Goal: Information Seeking & Learning: Find specific fact

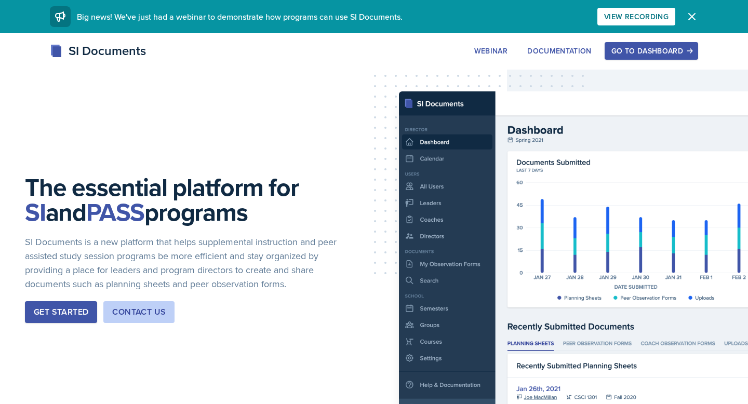
click at [625, 57] on button "Go to Dashboard" at bounding box center [650, 51] width 93 height 18
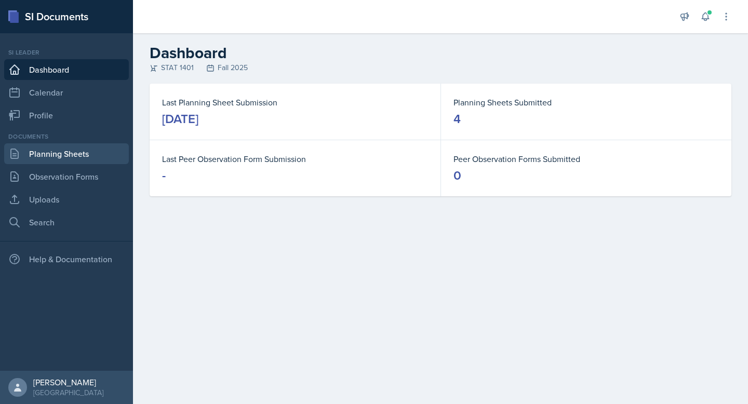
click at [64, 159] on link "Planning Sheets" at bounding box center [66, 153] width 125 height 21
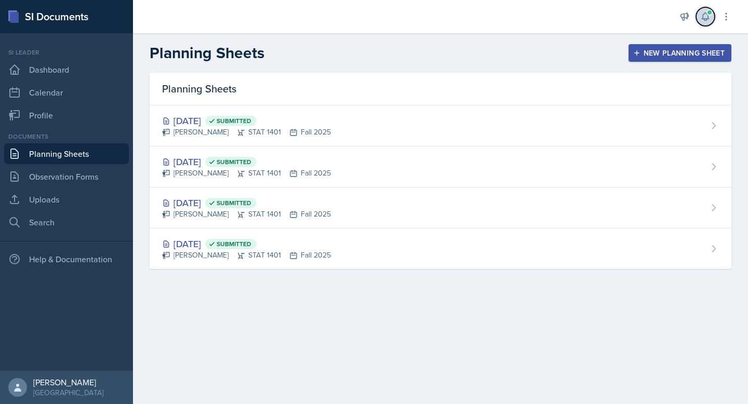
click at [700, 20] on icon at bounding box center [705, 16] width 10 height 10
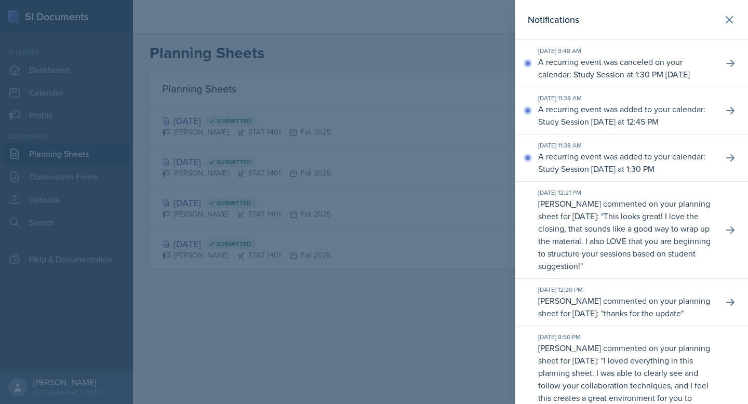
click at [731, 9] on header "Notifications" at bounding box center [631, 20] width 233 height 40
click at [726, 20] on icon at bounding box center [729, 20] width 12 height 12
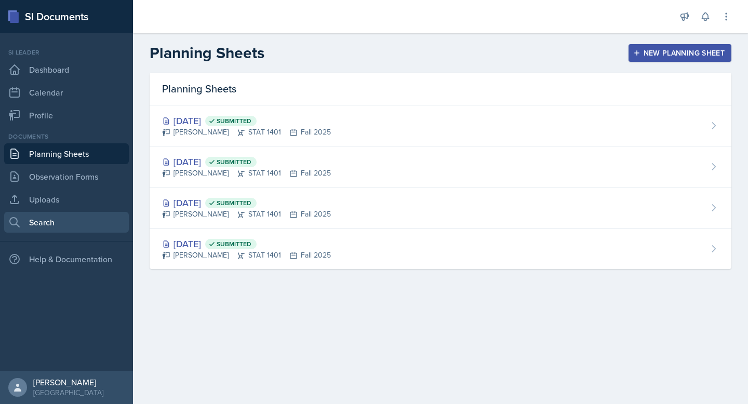
click at [54, 212] on link "Search" at bounding box center [66, 222] width 125 height 21
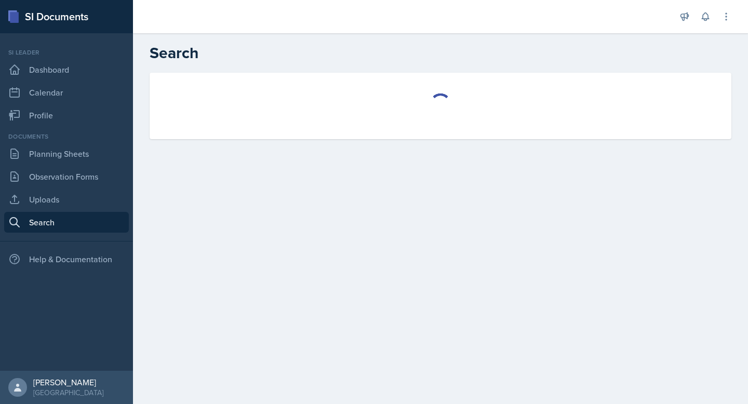
select select "all"
select select "1"
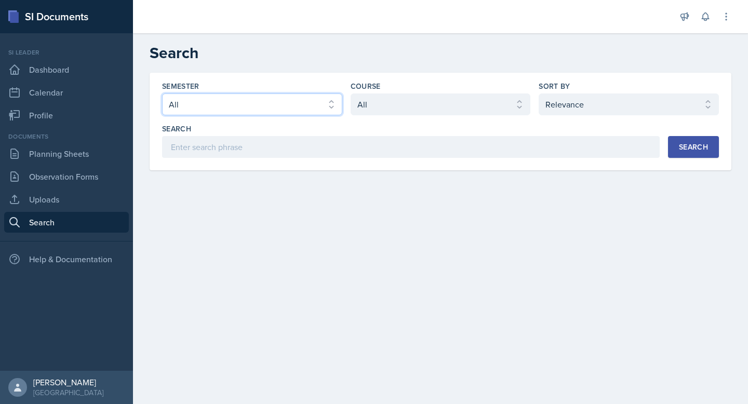
click at [295, 107] on select "Select semester All Fall 2025 Summer 2025 Spring 2025 Fall 2024 Summer 2024 Spr…" at bounding box center [252, 104] width 180 height 22
select select "2bed604d-1099-4043-b1bc-2365e8740244"
click at [162, 93] on select "Select semester All Fall 2025 Summer 2025 Spring 2025 Fall 2024 Summer 2024 Spr…" at bounding box center [252, 104] width 180 height 22
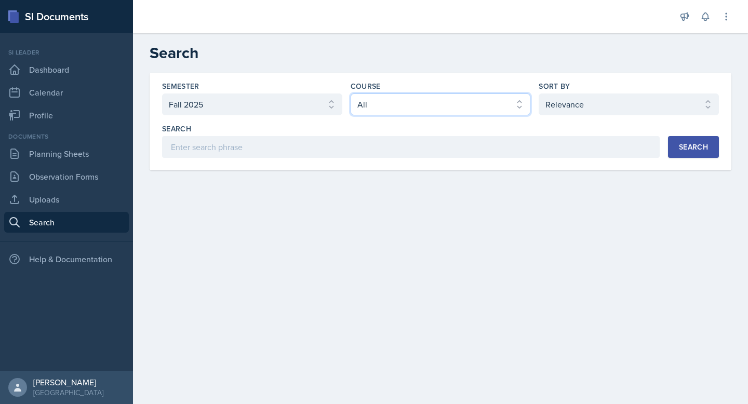
click at [372, 109] on select "Select course All ACCT 2101 ACCT 2102 ACCT 4050 ANTH 1102 ANTH 3301 ARCH 1000 A…" at bounding box center [441, 104] width 180 height 22
select select "834e4a61-10d2-4b52-98e1-66666996b5f0"
click at [351, 93] on select "Select course All ACCT 2101 ACCT 2102 ACCT 4050 ANTH 1102 ANTH 3301 ARCH 1000 A…" at bounding box center [441, 104] width 180 height 22
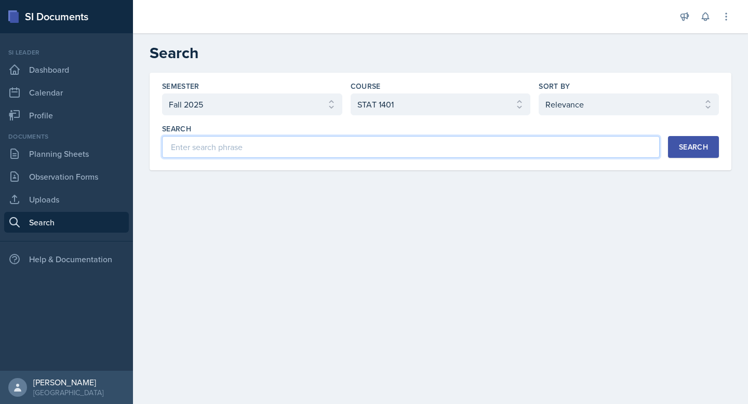
click at [492, 152] on input at bounding box center [410, 147] width 497 height 22
type input "Correlation"
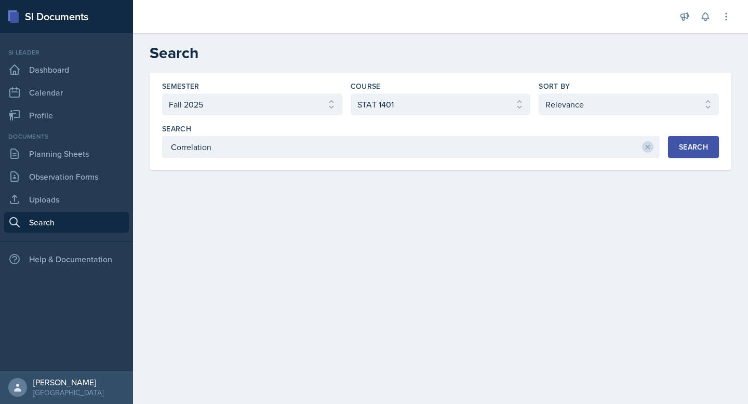
click at [685, 139] on button "Search" at bounding box center [693, 147] width 51 height 22
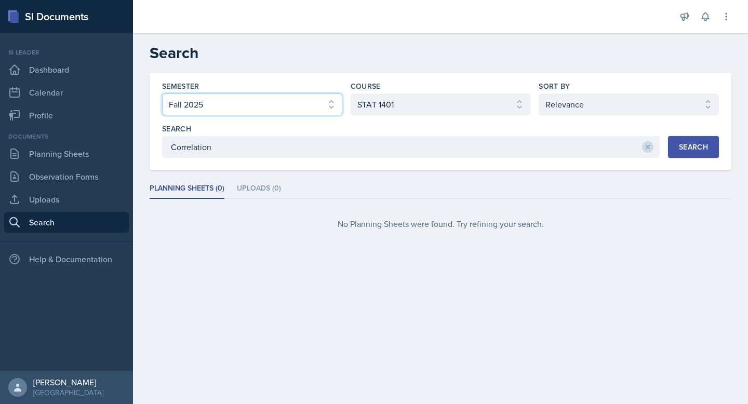
click at [277, 108] on select "Select semester All Fall 2025 Summer 2025 Spring 2025 Fall 2024 Summer 2024 Spr…" at bounding box center [252, 104] width 180 height 22
click at [162, 93] on select "Select semester All Fall 2025 Summer 2025 Spring 2025 Fall 2024 Summer 2024 Spr…" at bounding box center [252, 104] width 180 height 22
click at [301, 113] on select "Select semester All Fall 2025 Summer 2025 Spring 2025 Fall 2024 Summer 2024 Spr…" at bounding box center [252, 104] width 180 height 22
select select "a8ed5ca7-d3a3-44eb-ad59-ceca828f7d72"
click at [162, 93] on select "Select semester All Fall 2025 Summer 2025 Spring 2025 Fall 2024 Summer 2024 Spr…" at bounding box center [252, 104] width 180 height 22
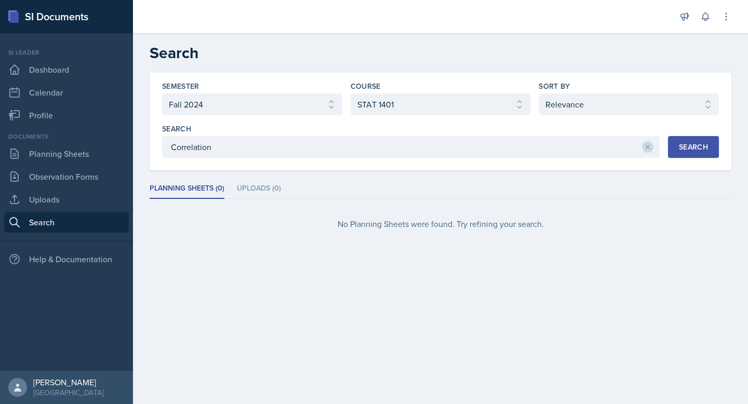
click at [651, 152] on div at bounding box center [647, 147] width 11 height 22
click at [675, 150] on button "Search" at bounding box center [693, 147] width 51 height 22
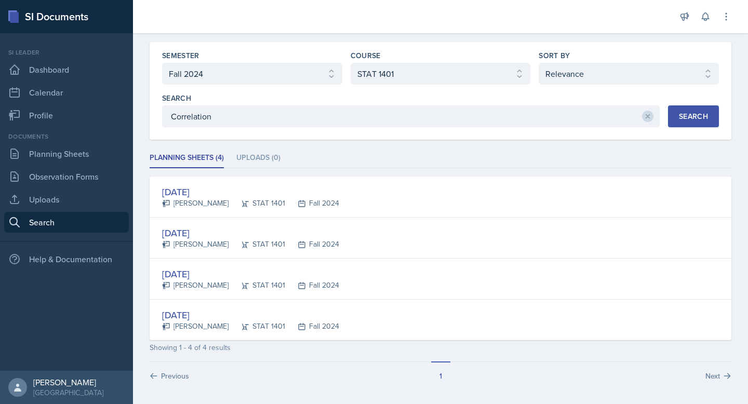
scroll to position [32, 0]
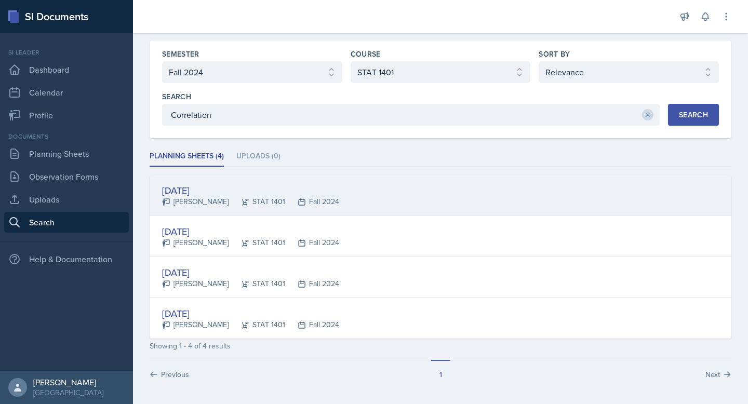
click at [196, 186] on div "[DATE]" at bounding box center [250, 190] width 177 height 14
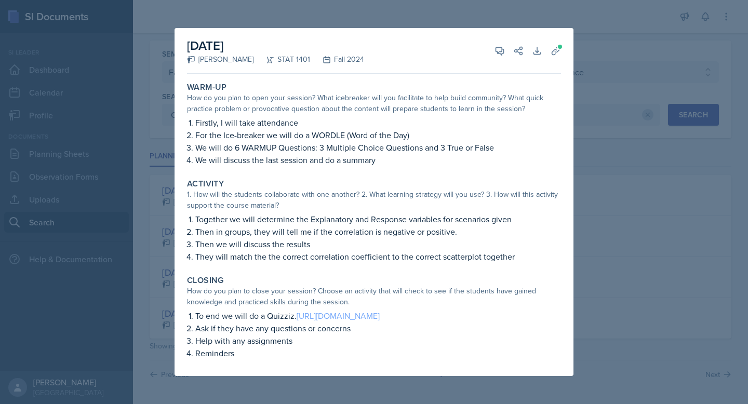
click at [314, 315] on link "[URL][DOMAIN_NAME]" at bounding box center [338, 315] width 83 height 11
click at [547, 57] on div "[DATE] [PERSON_NAME] STAT 1401 Fall 2024 View Comments Comments Send Share Down…" at bounding box center [374, 51] width 374 height 46
click at [553, 54] on icon at bounding box center [555, 51] width 8 height 8
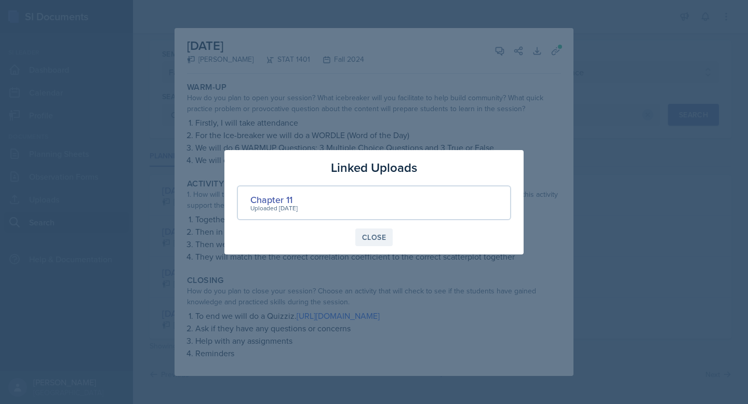
click at [374, 240] on div "Close" at bounding box center [374, 237] width 24 height 8
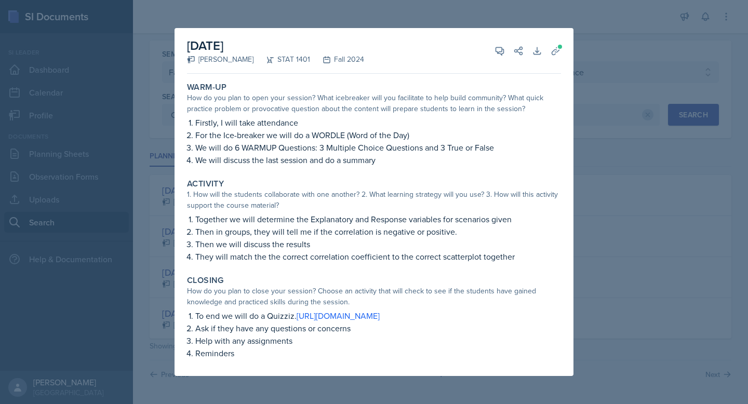
click at [273, 5] on div at bounding box center [374, 202] width 748 height 404
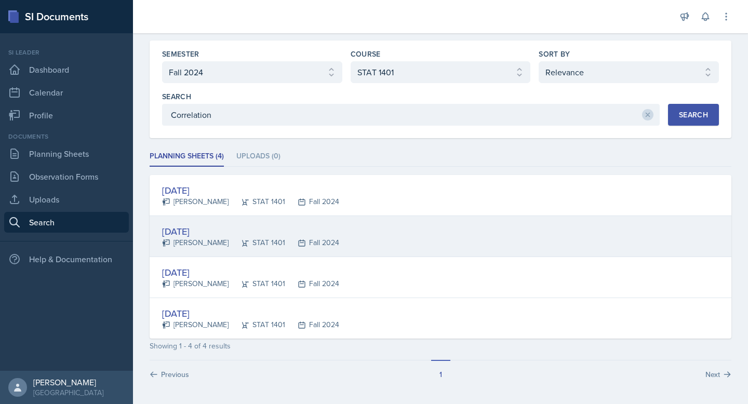
click at [190, 235] on div "[DATE]" at bounding box center [250, 231] width 177 height 14
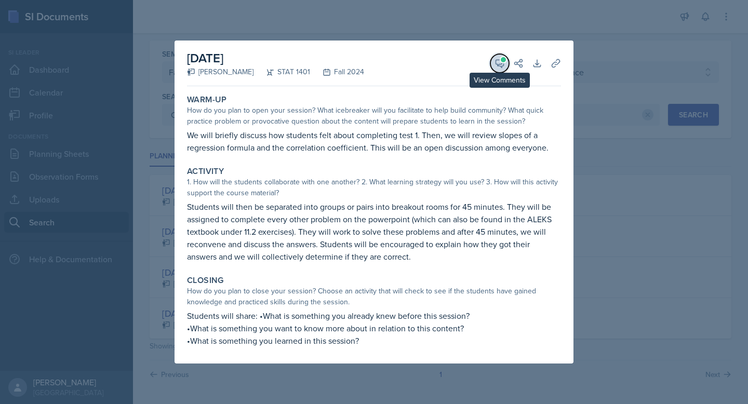
click at [494, 67] on button "View Comments" at bounding box center [499, 63] width 19 height 19
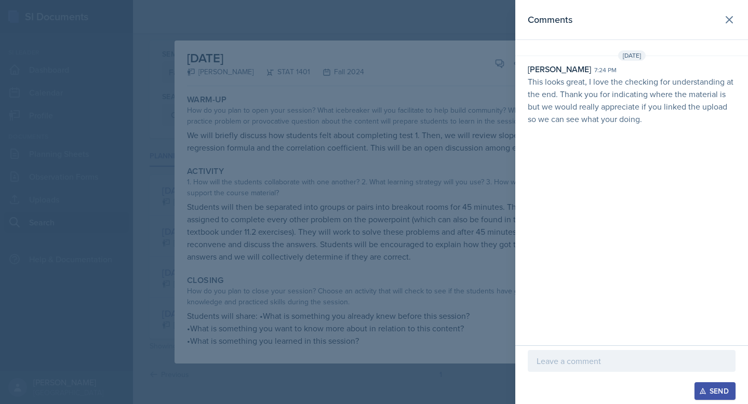
click at [436, 132] on div at bounding box center [374, 202] width 748 height 404
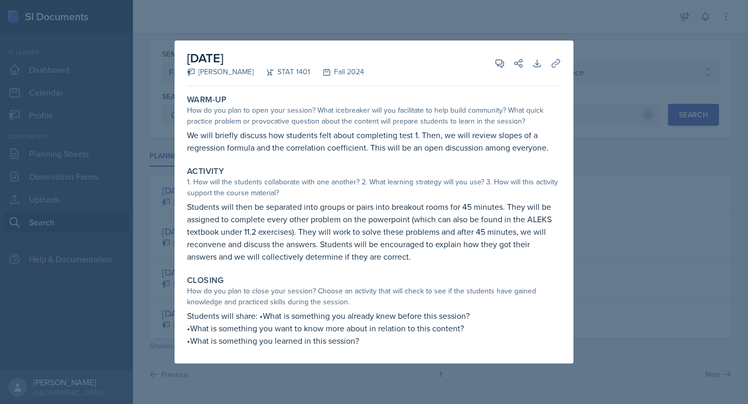
click at [580, 69] on div at bounding box center [374, 202] width 748 height 404
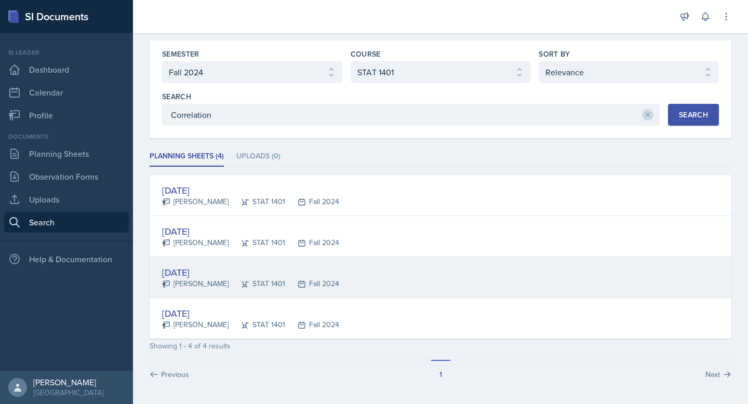
click at [210, 271] on div "[DATE]" at bounding box center [250, 272] width 177 height 14
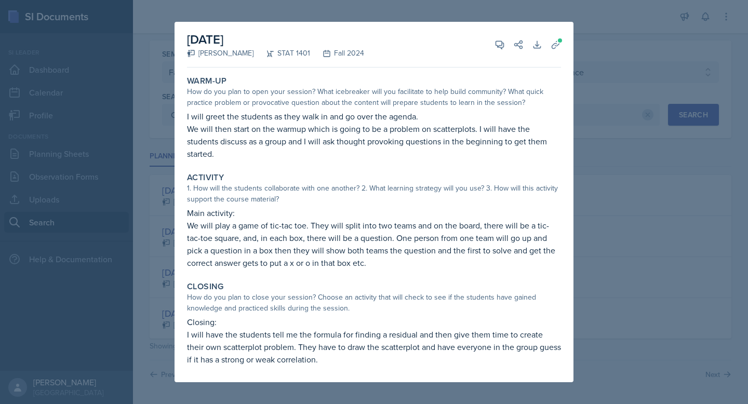
click at [494, 16] on div at bounding box center [374, 202] width 748 height 404
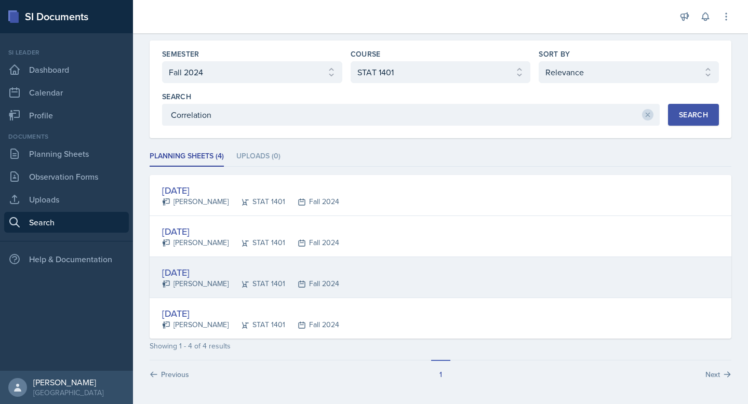
click at [208, 263] on div "[DATE] [PERSON_NAME] STAT 1401 Fall 2024" at bounding box center [441, 277] width 582 height 41
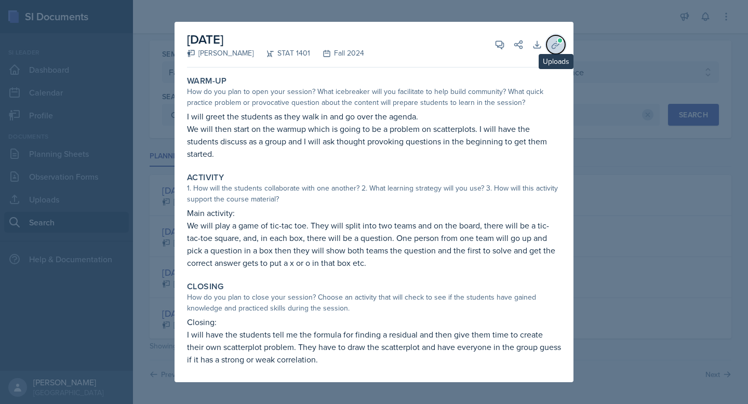
click at [556, 49] on icon at bounding box center [555, 44] width 10 height 10
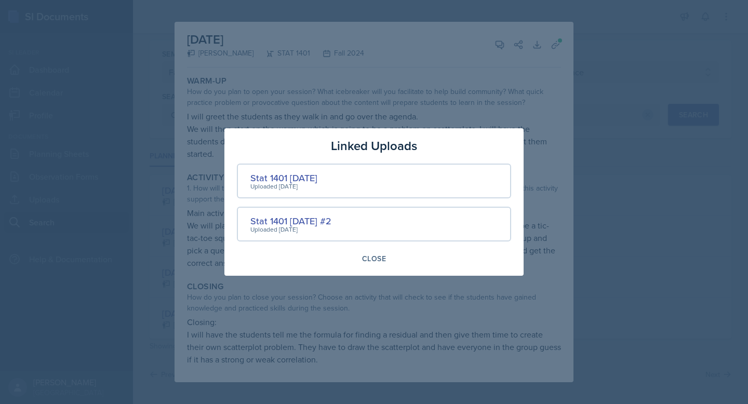
click at [462, 86] on div at bounding box center [374, 202] width 748 height 404
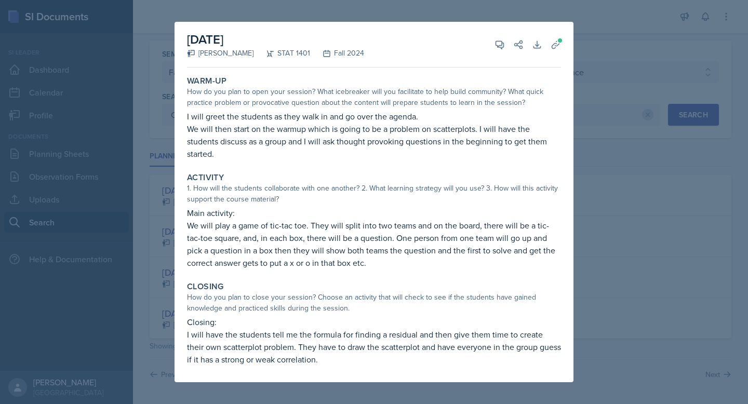
click at [391, 9] on div at bounding box center [374, 202] width 748 height 404
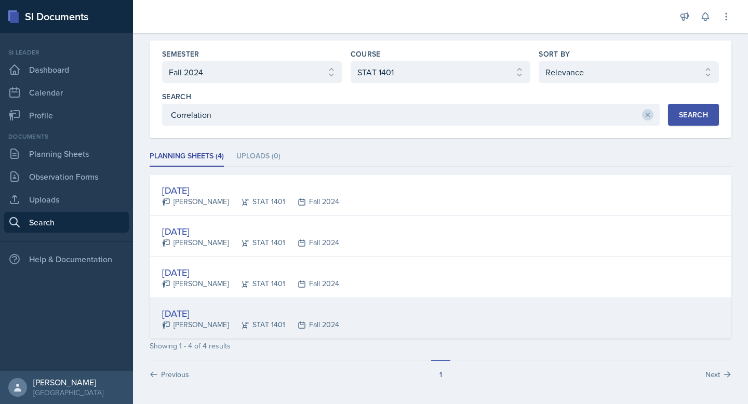
click at [218, 311] on div "[DATE]" at bounding box center [250, 313] width 177 height 14
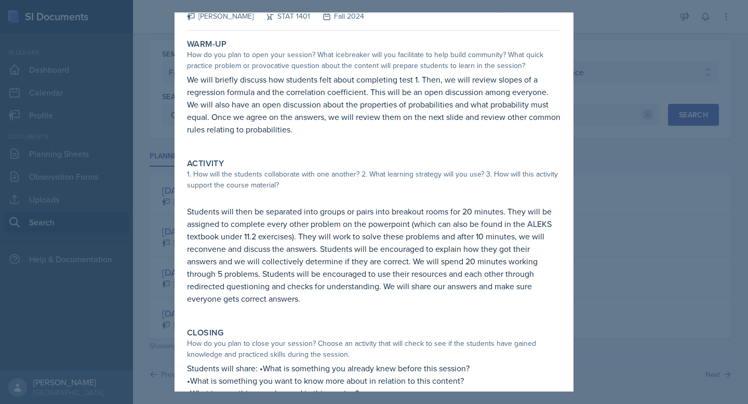
scroll to position [62, 0]
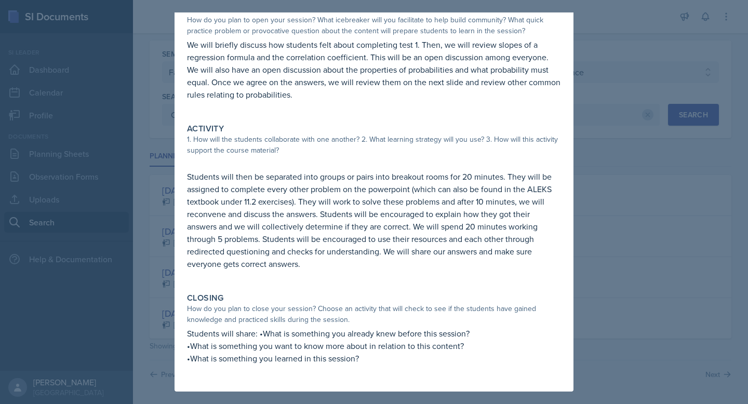
click at [610, 184] on div at bounding box center [374, 202] width 748 height 404
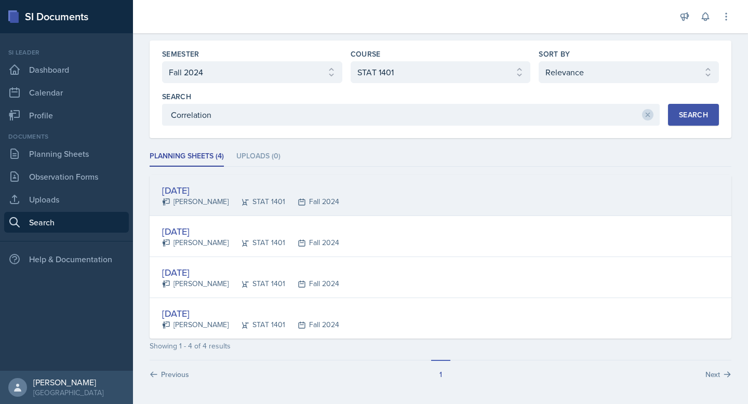
click at [217, 189] on div "[DATE]" at bounding box center [250, 190] width 177 height 14
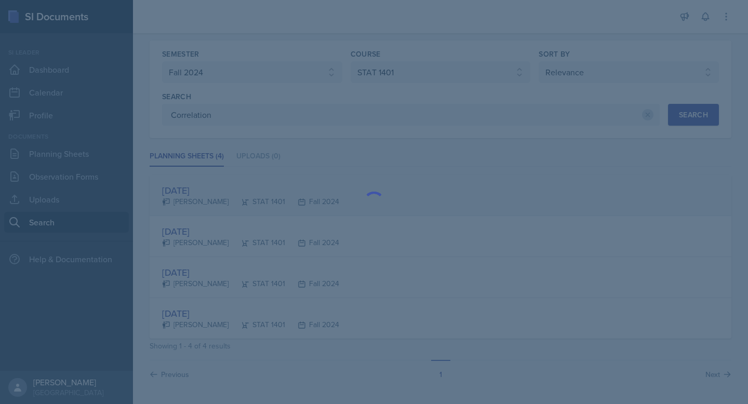
scroll to position [0, 0]
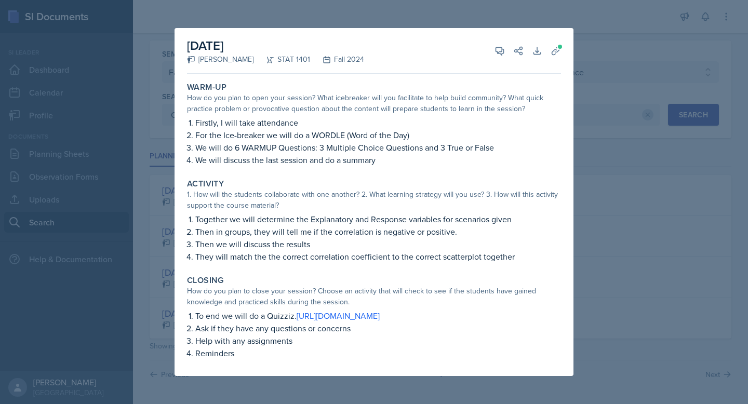
click at [669, 189] on div at bounding box center [374, 202] width 748 height 404
